Goal: Browse casually

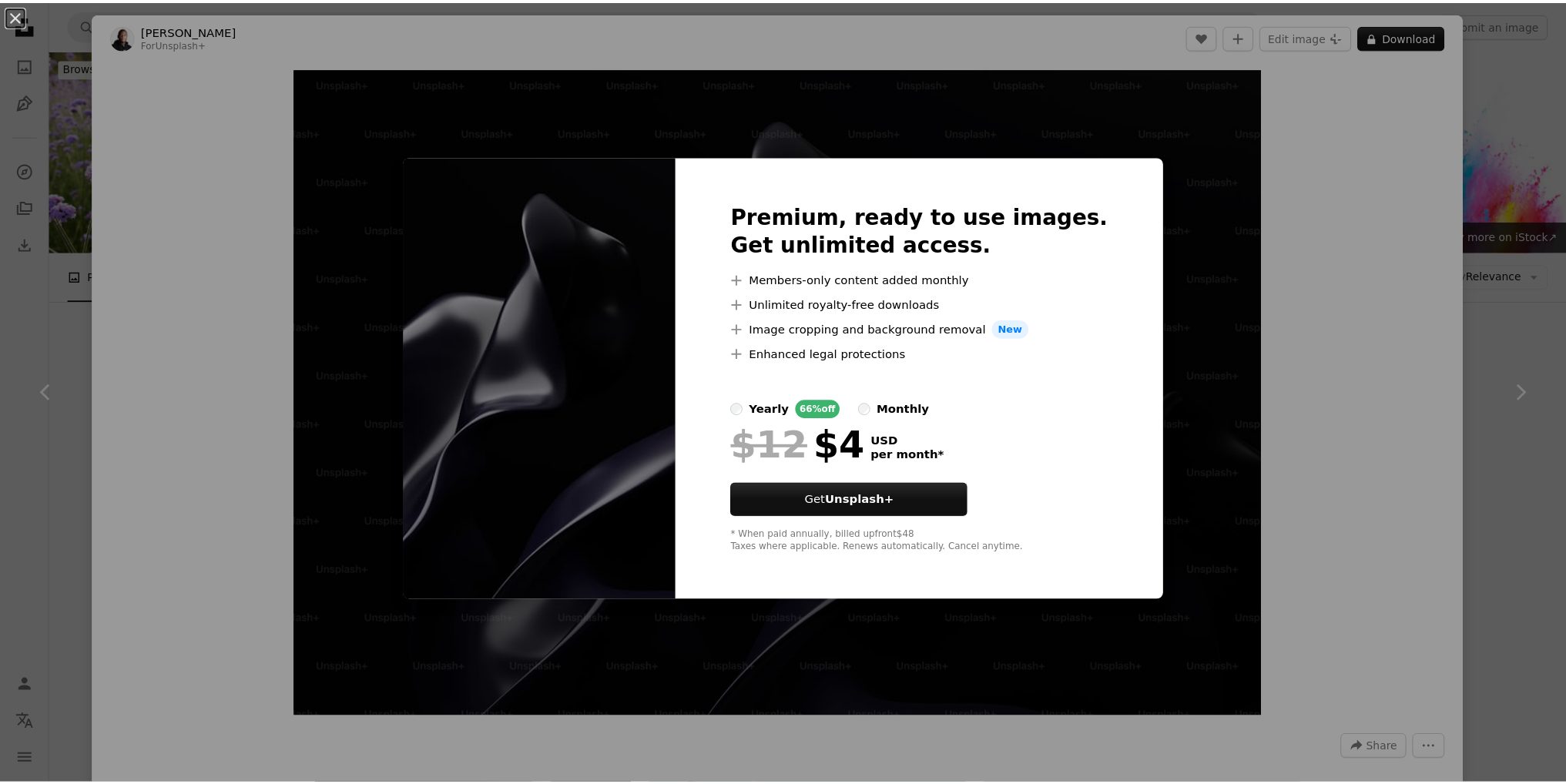
scroll to position [1155, 0]
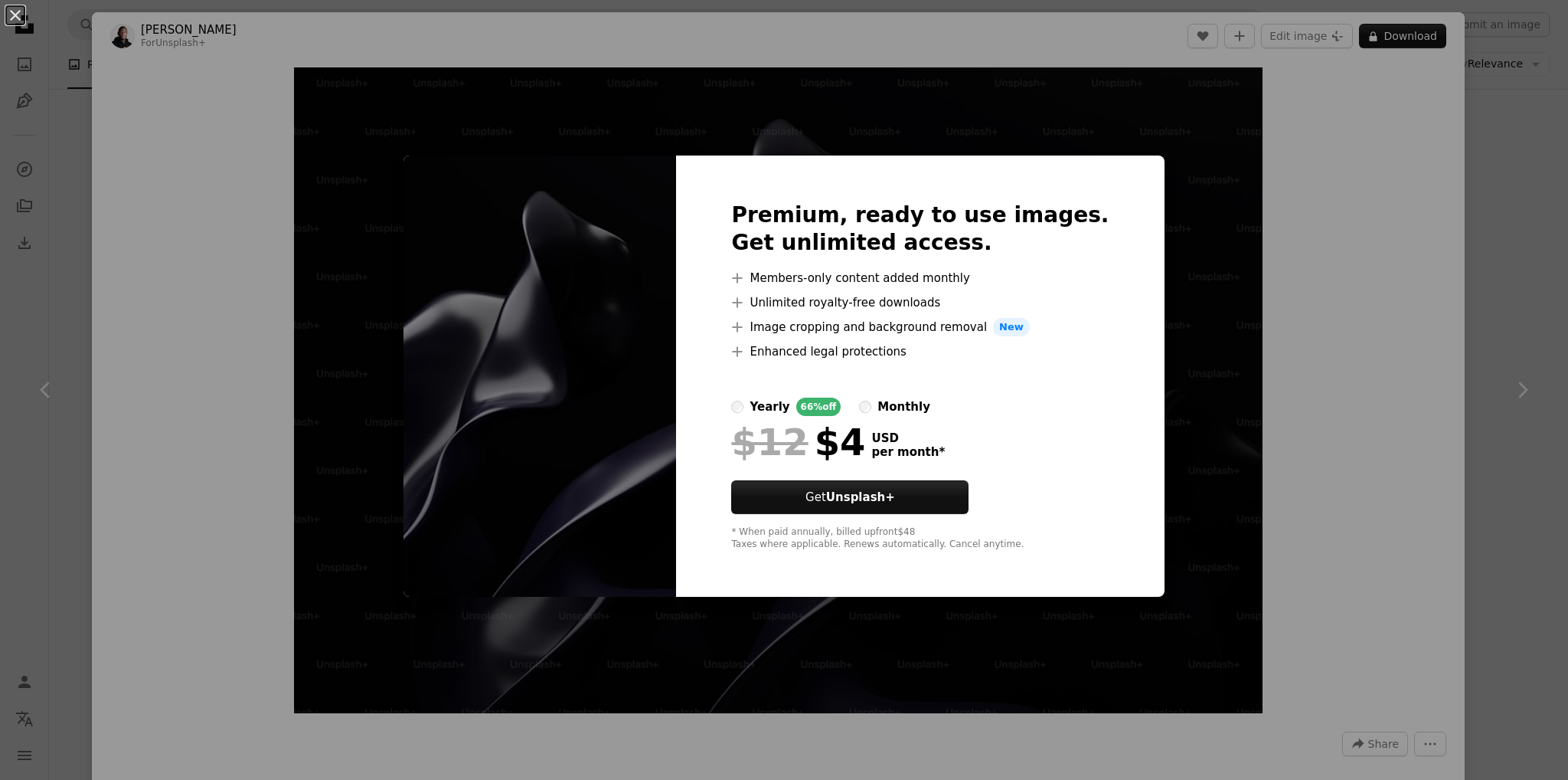
click at [1413, 354] on div "An X shape Premium, ready to use images. Get unlimited access. A plus sign Memb…" at bounding box center [784, 390] width 1568 height 780
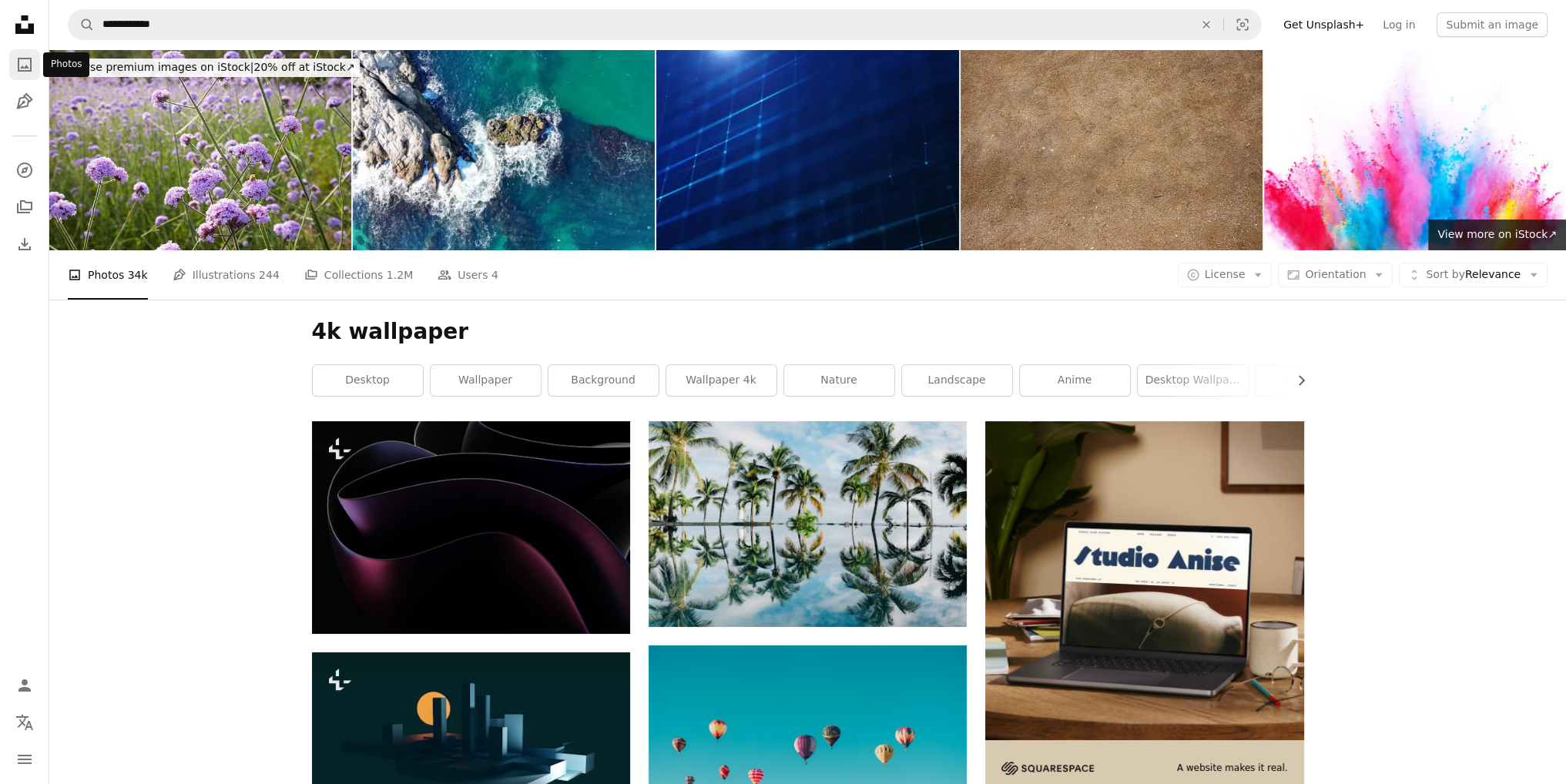
click at [19, 65] on icon "A photo" at bounding box center [24, 64] width 19 height 19
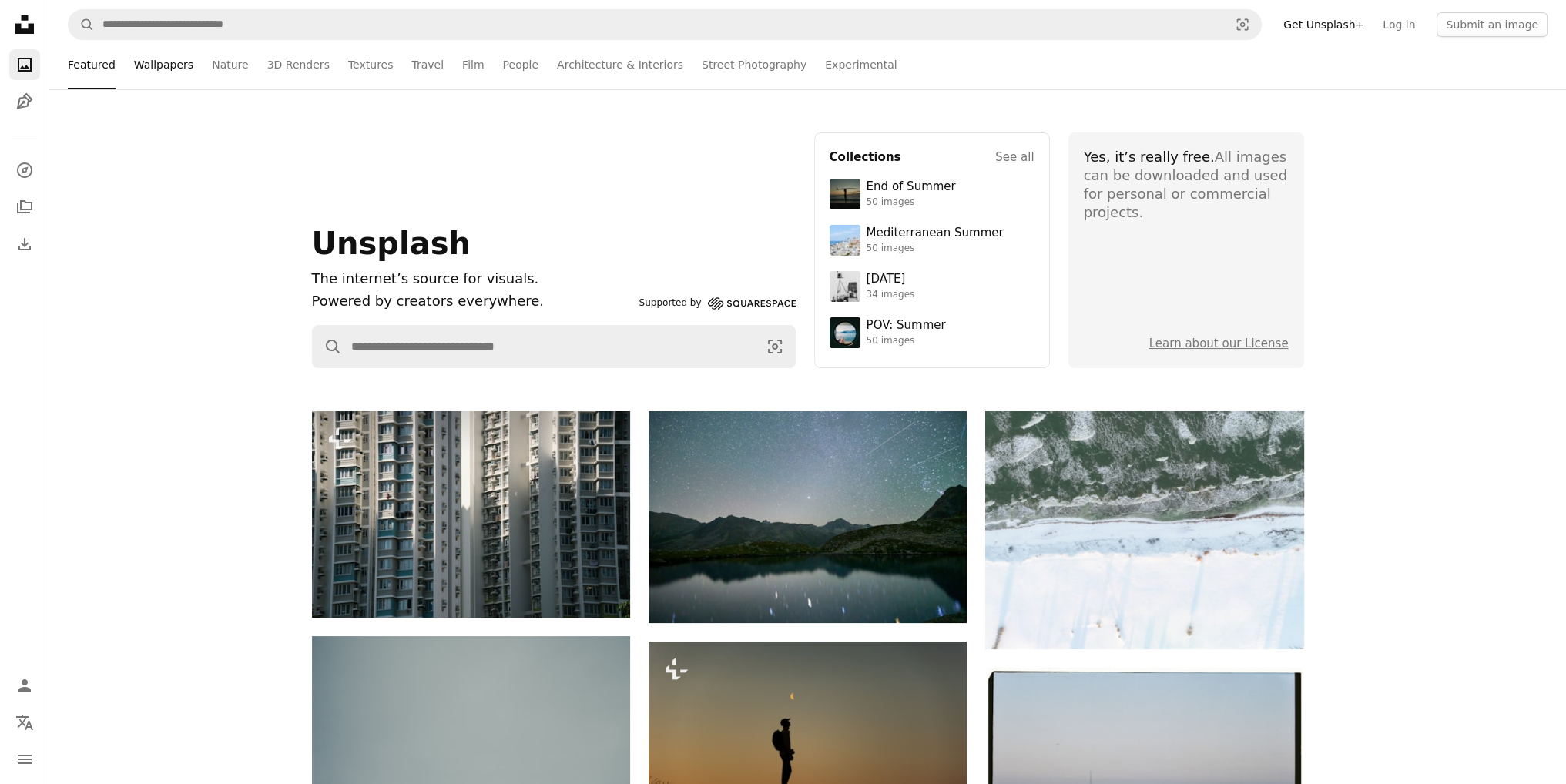
click at [157, 60] on link "Wallpapers" at bounding box center [164, 64] width 60 height 49
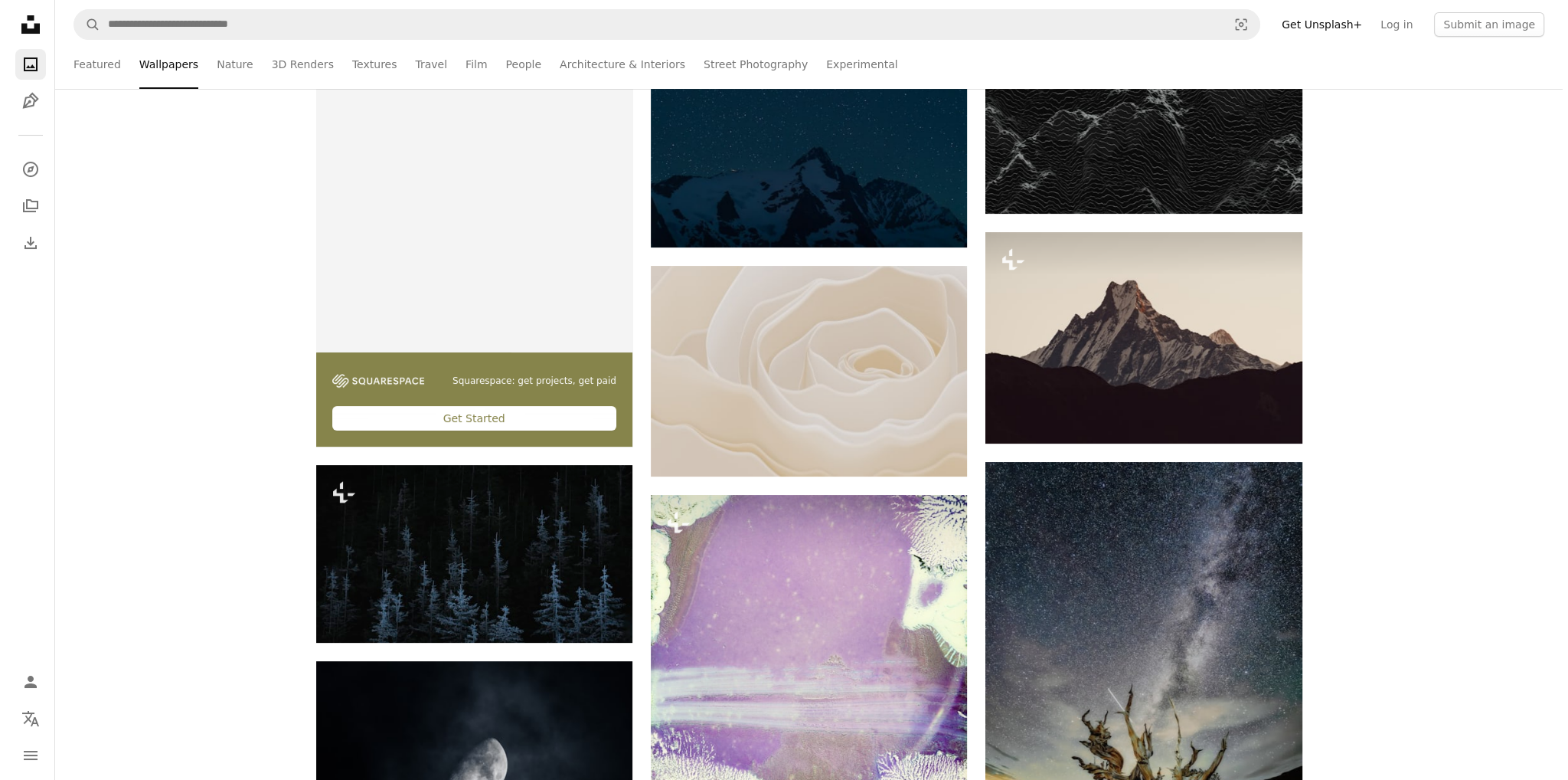
scroll to position [383, 0]
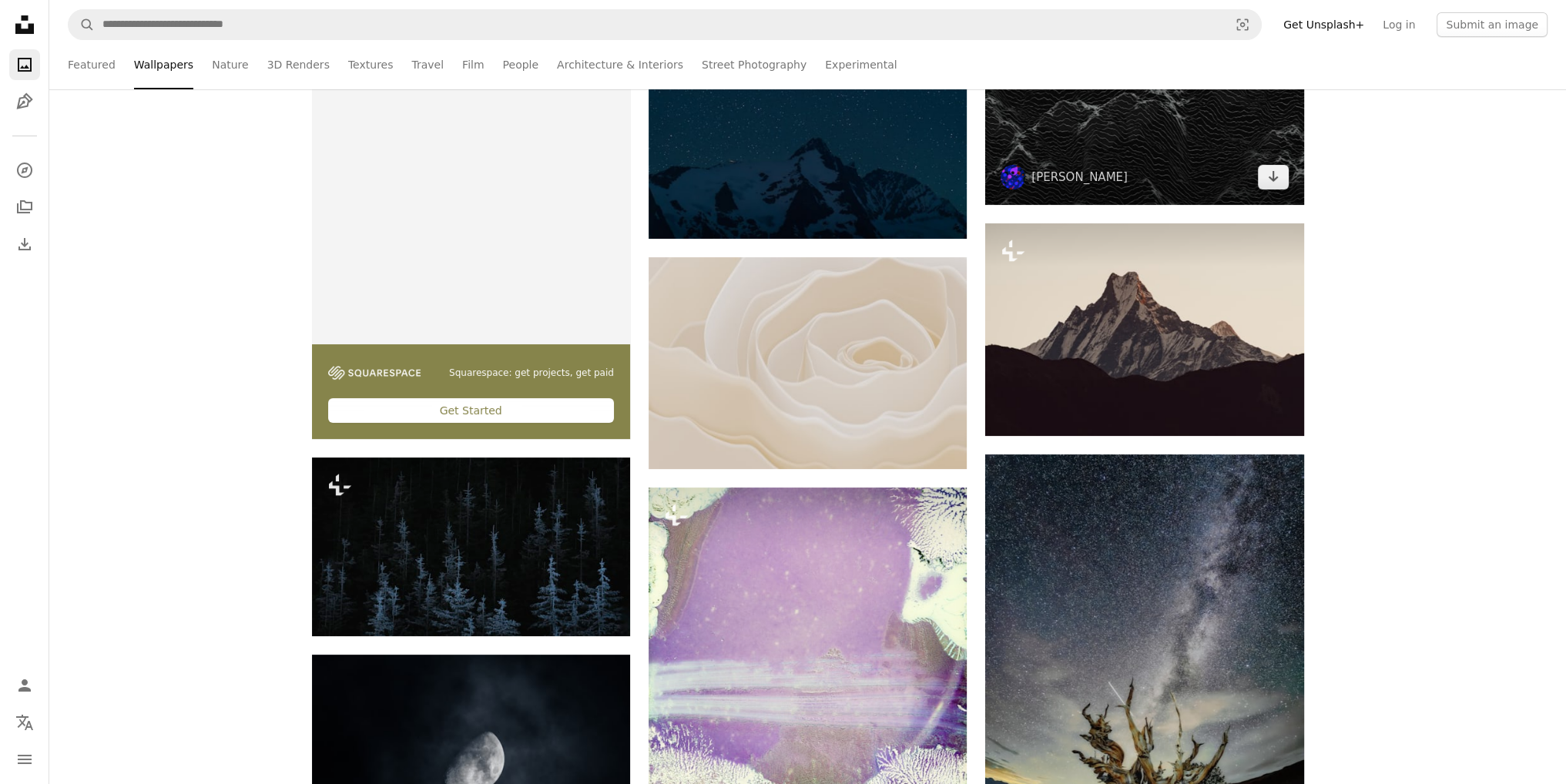
click at [1077, 141] on img at bounding box center [1144, 115] width 318 height 179
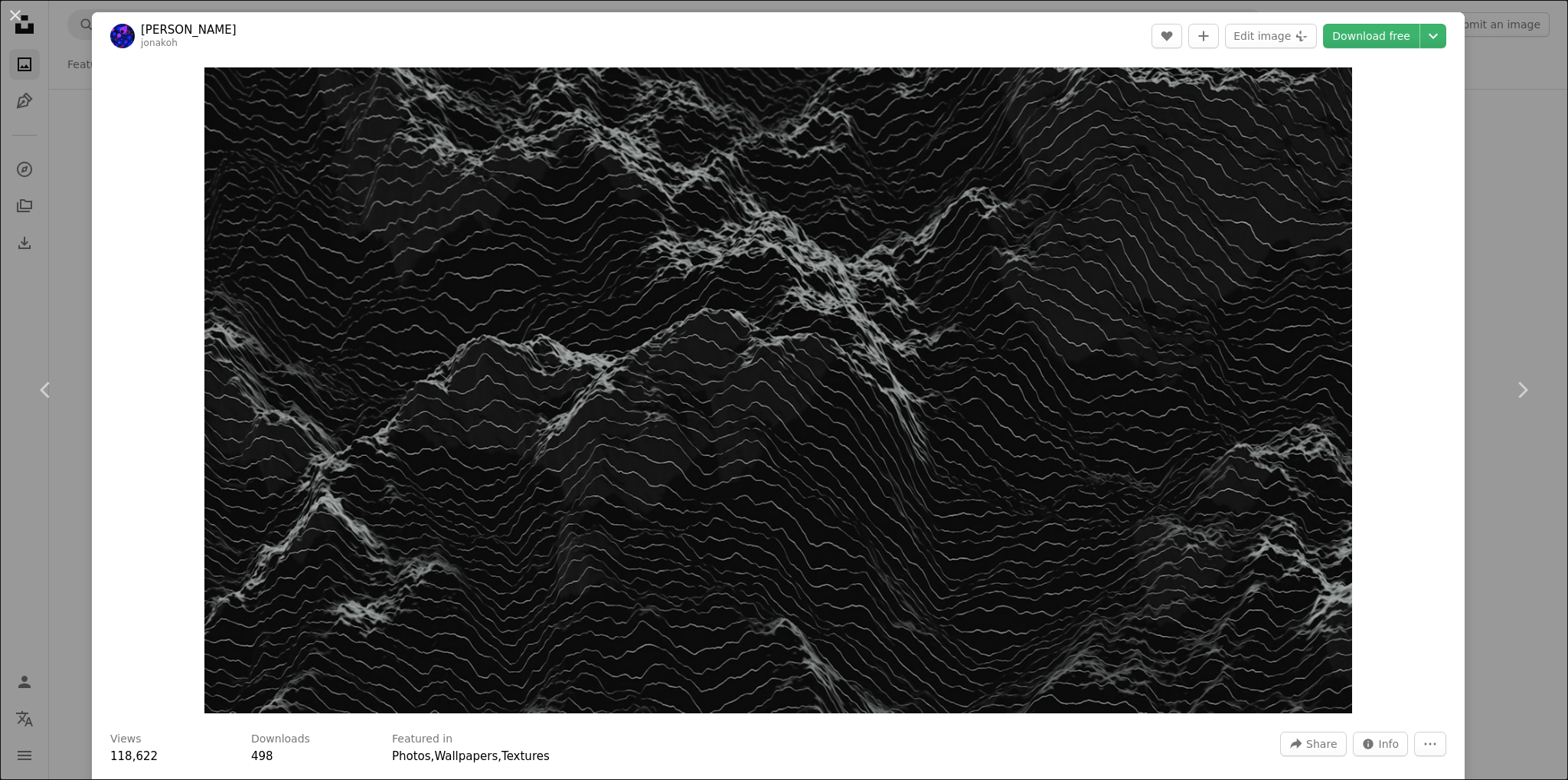
click at [1519, 253] on div "An X shape Chevron left Chevron right [PERSON_NAME] jonakoh A heart A plus sign…" at bounding box center [784, 390] width 1568 height 780
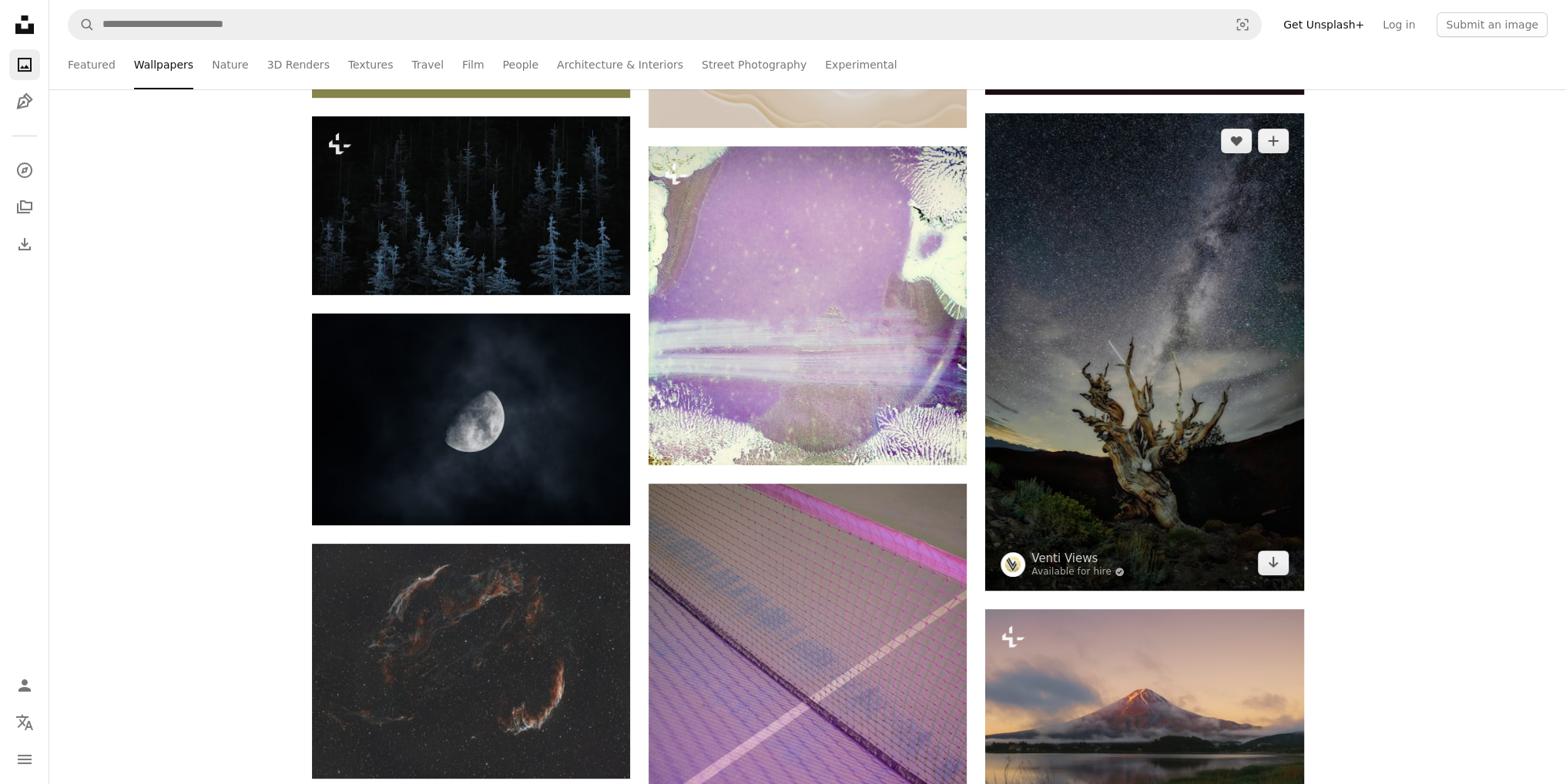
scroll to position [693, 0]
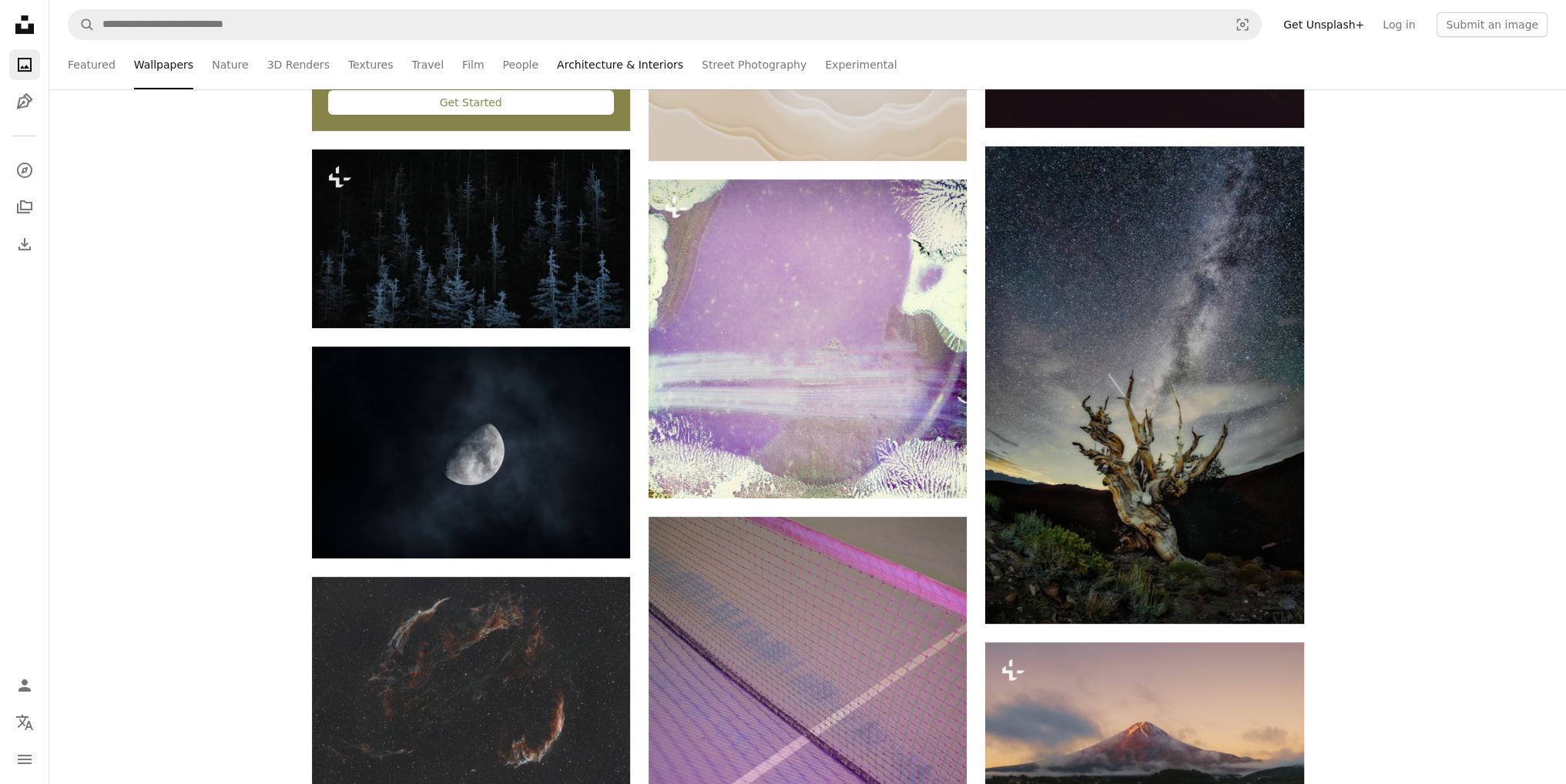
click at [606, 68] on link "Architecture & Interiors" at bounding box center [620, 64] width 127 height 49
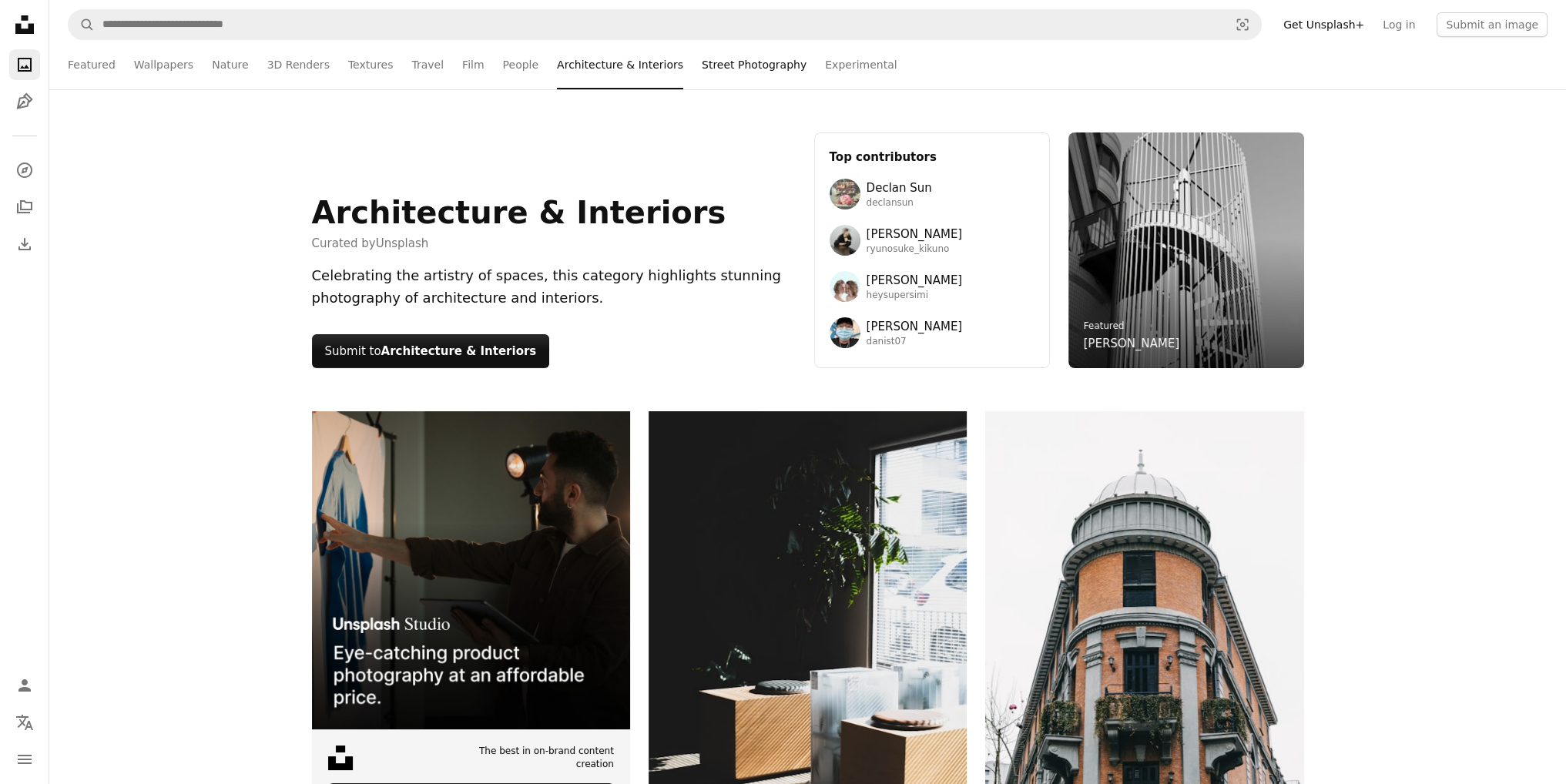
click at [702, 61] on link "Street Photography" at bounding box center [754, 64] width 105 height 49
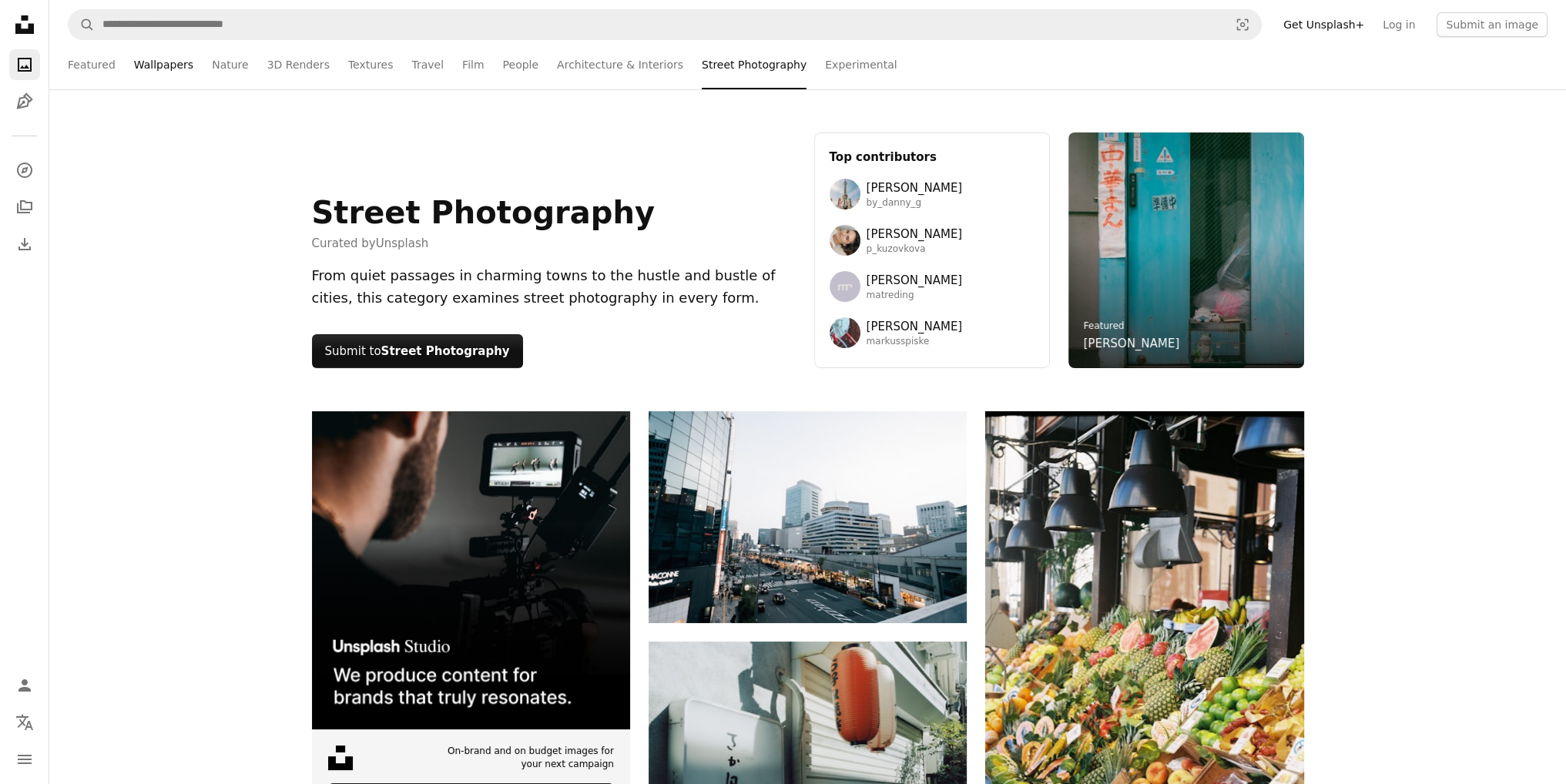
click at [170, 76] on link "Wallpapers" at bounding box center [164, 64] width 60 height 49
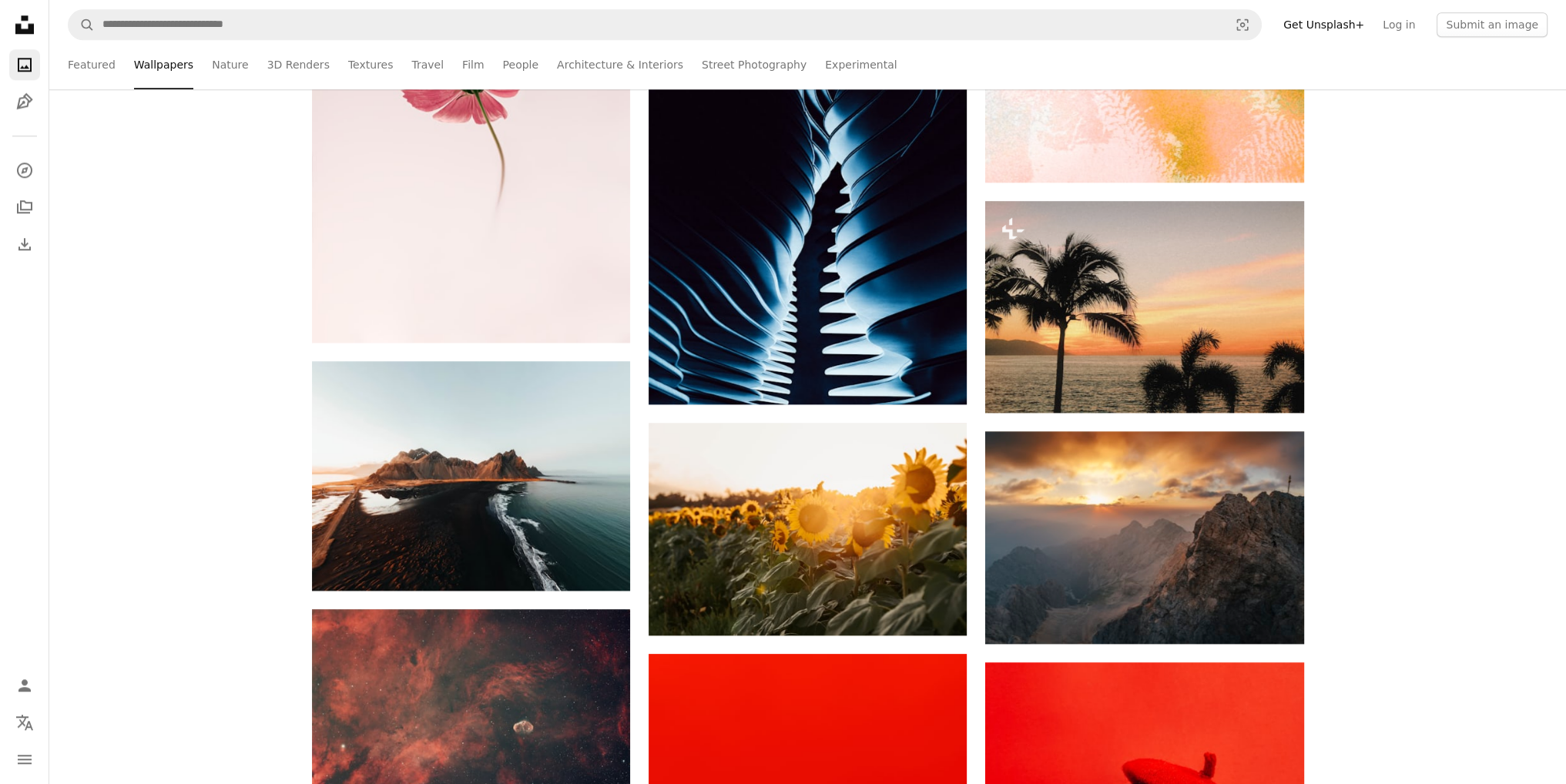
scroll to position [2618, 0]
